Goal: Check status: Check status

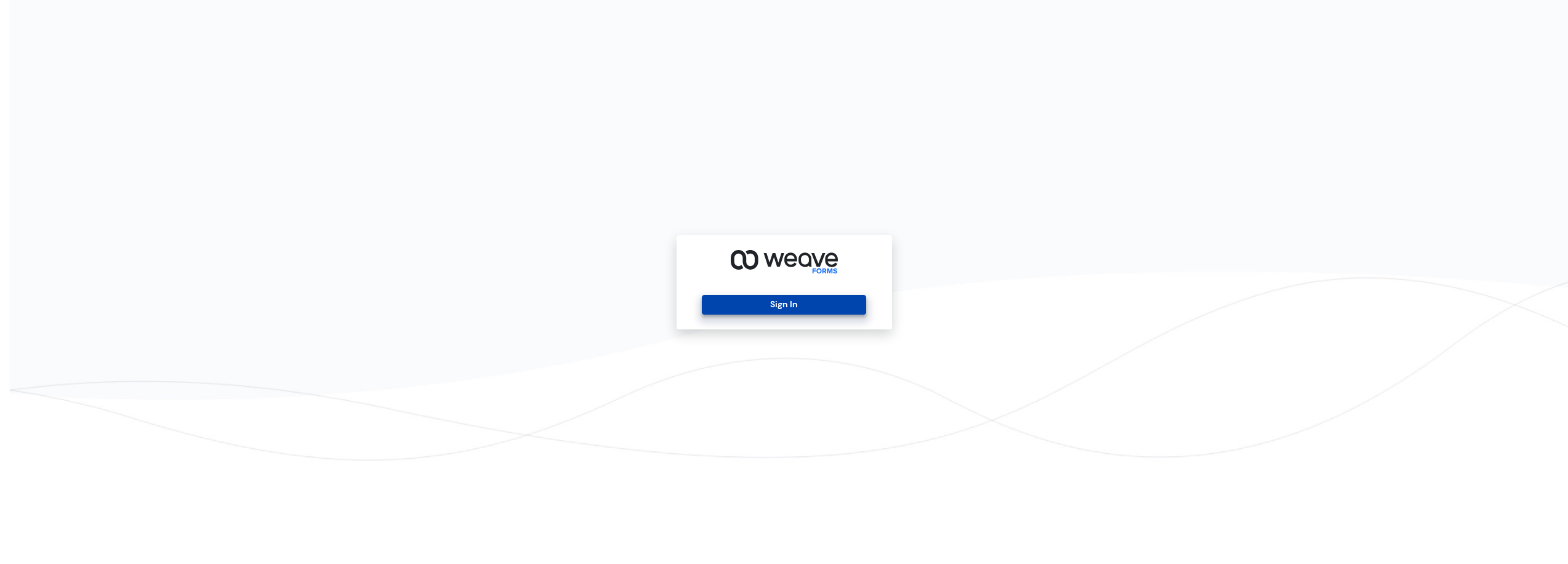
click at [809, 311] on button "Sign In" at bounding box center [784, 304] width 164 height 20
click at [780, 306] on button "Sign In" at bounding box center [784, 304] width 164 height 20
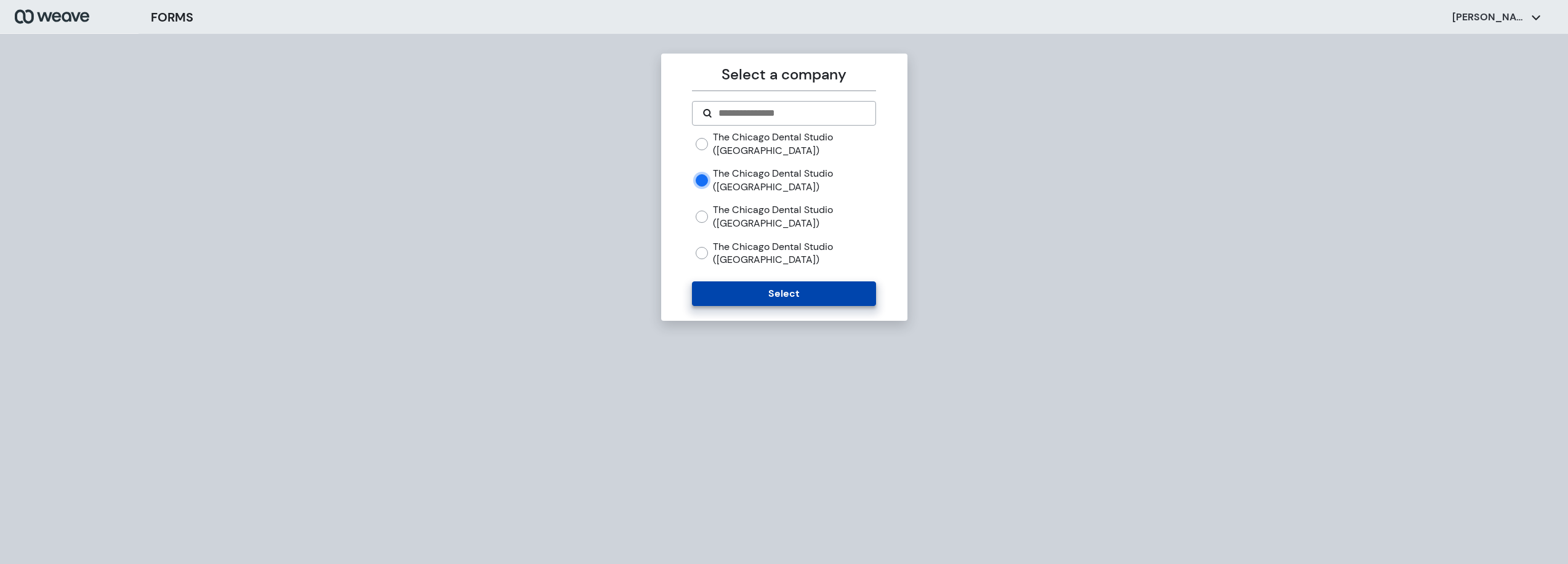
click at [724, 293] on button "Select" at bounding box center [784, 293] width 184 height 25
